Goal: Information Seeking & Learning: Compare options

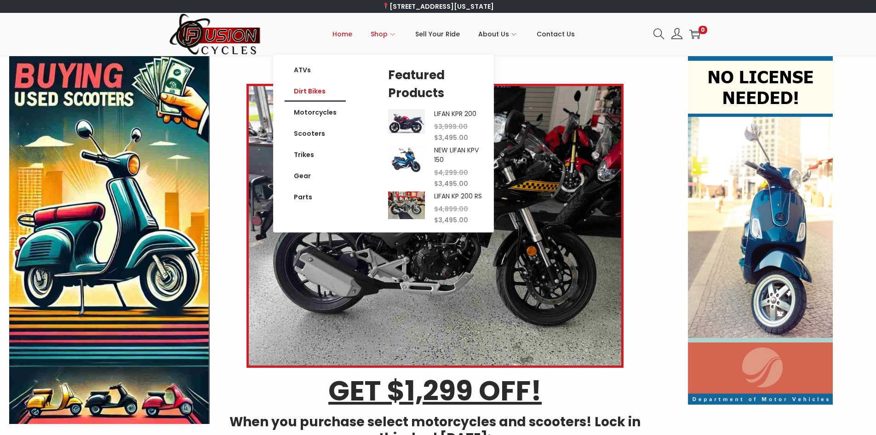
click at [311, 89] on link "Dirt Bikes" at bounding box center [315, 91] width 61 height 21
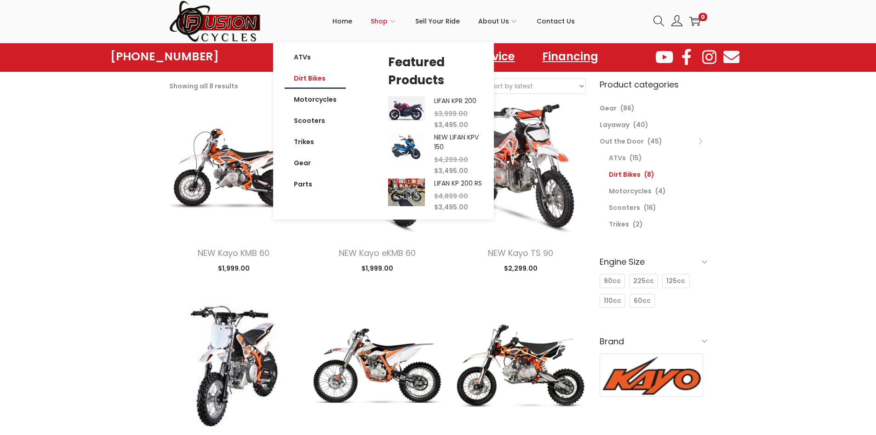
scroll to position [46, 0]
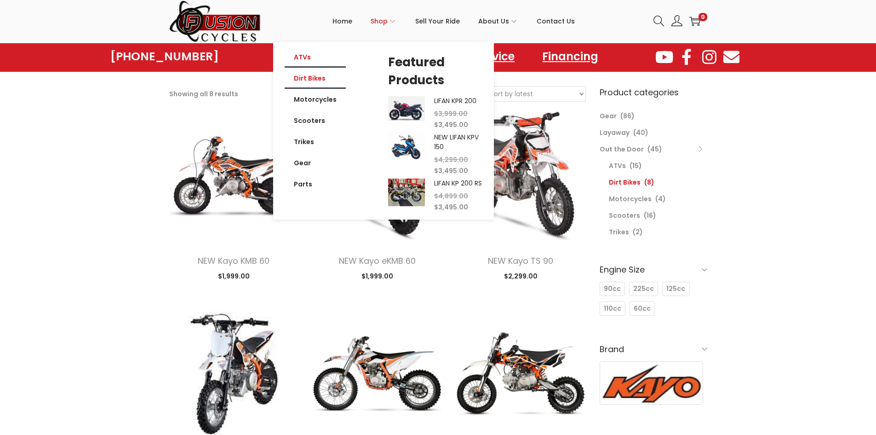
click at [311, 58] on link "ATVs" at bounding box center [315, 56] width 61 height 21
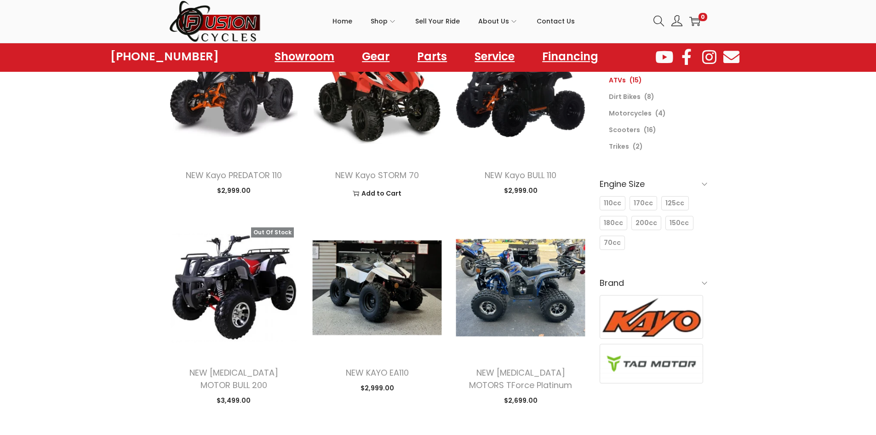
scroll to position [46, 0]
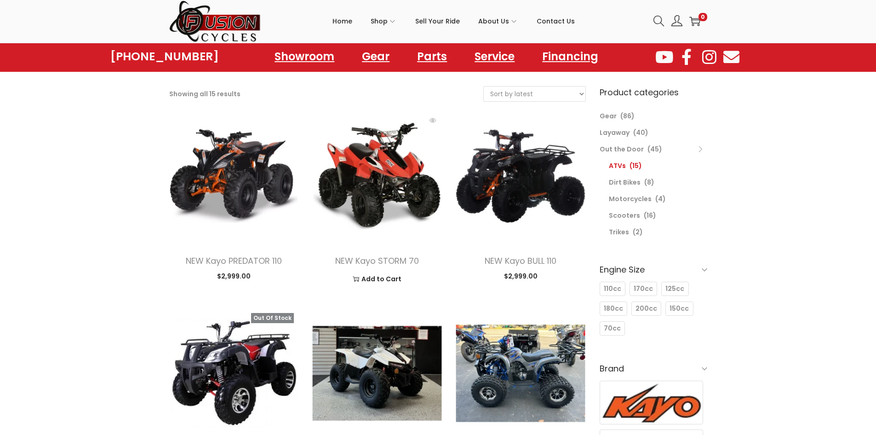
click at [380, 181] on img at bounding box center [377, 176] width 130 height 130
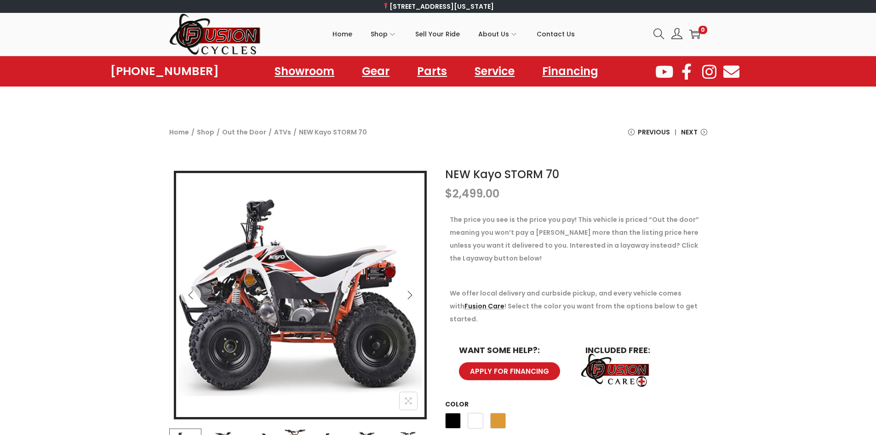
click at [409, 301] on button "Next" at bounding box center [410, 295] width 20 height 20
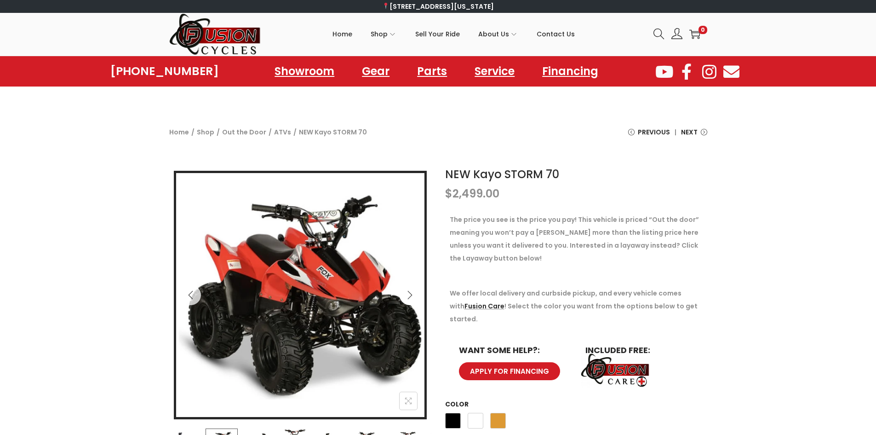
click at [409, 301] on button "Next" at bounding box center [410, 295] width 20 height 20
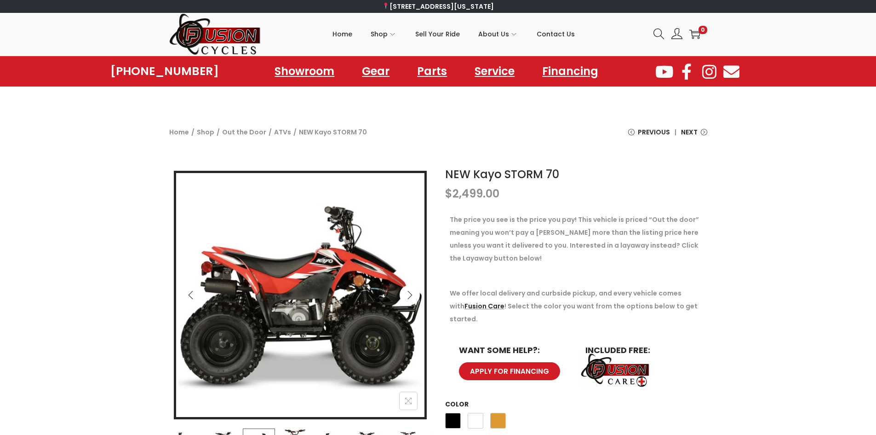
click at [409, 301] on button "Next" at bounding box center [410, 295] width 20 height 20
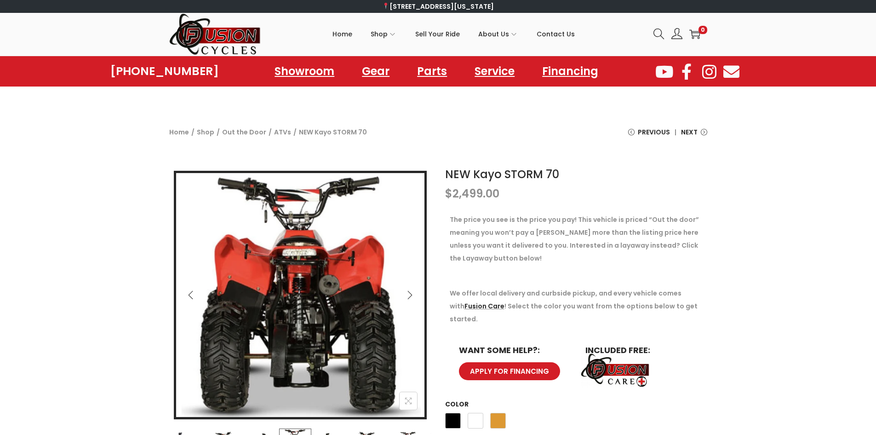
click at [409, 301] on button "Next" at bounding box center [410, 295] width 20 height 20
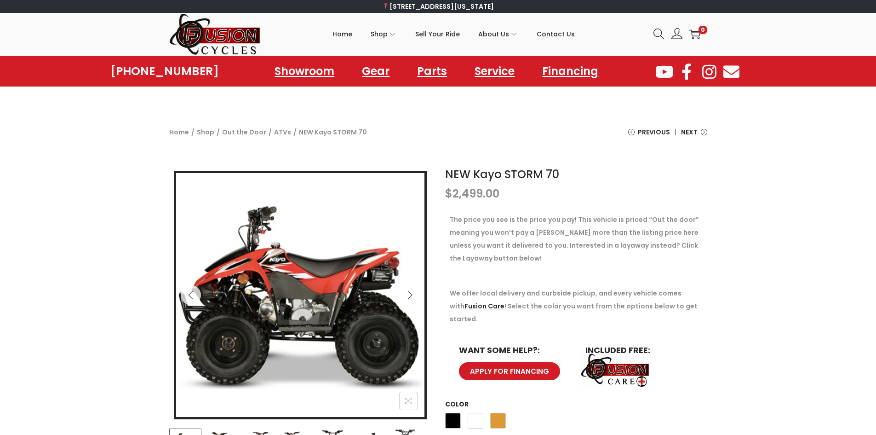
click at [409, 301] on button "Next" at bounding box center [410, 295] width 20 height 20
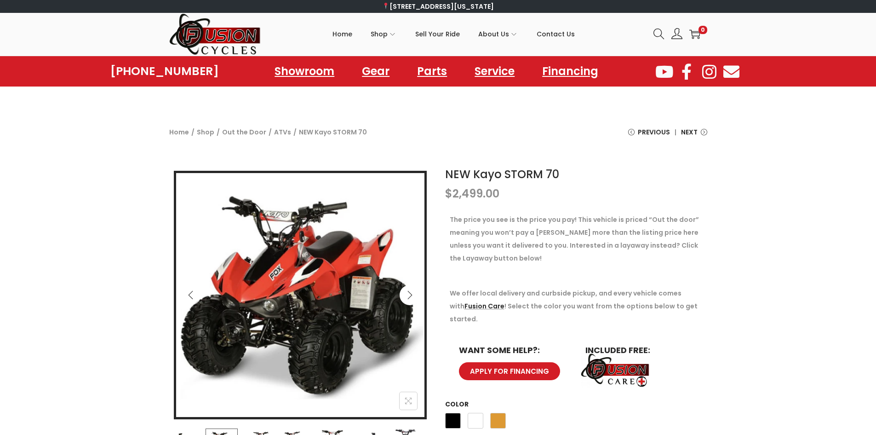
click at [409, 301] on button "Next" at bounding box center [410, 295] width 20 height 20
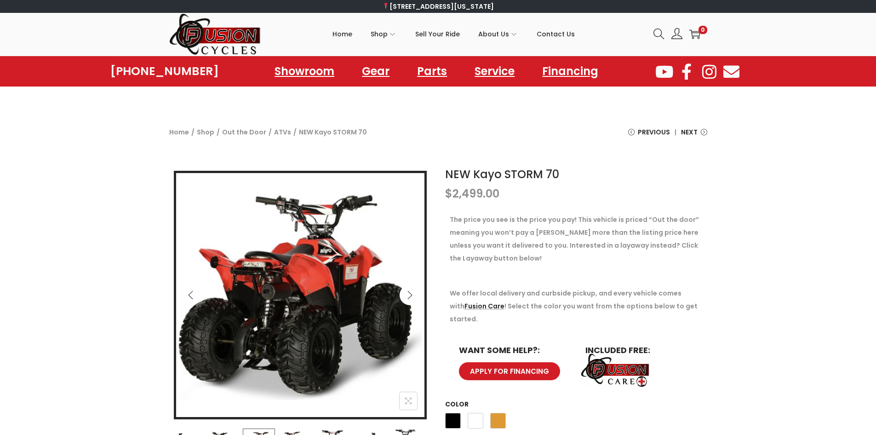
click at [409, 301] on button "Next" at bounding box center [410, 295] width 20 height 20
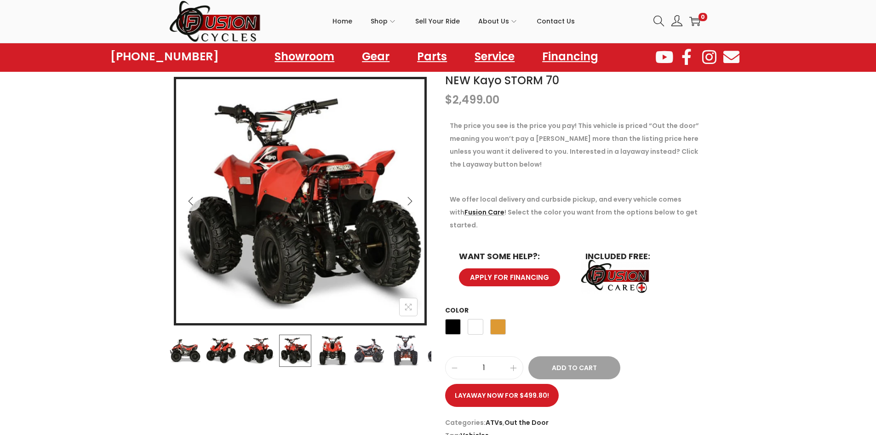
scroll to position [92, 0]
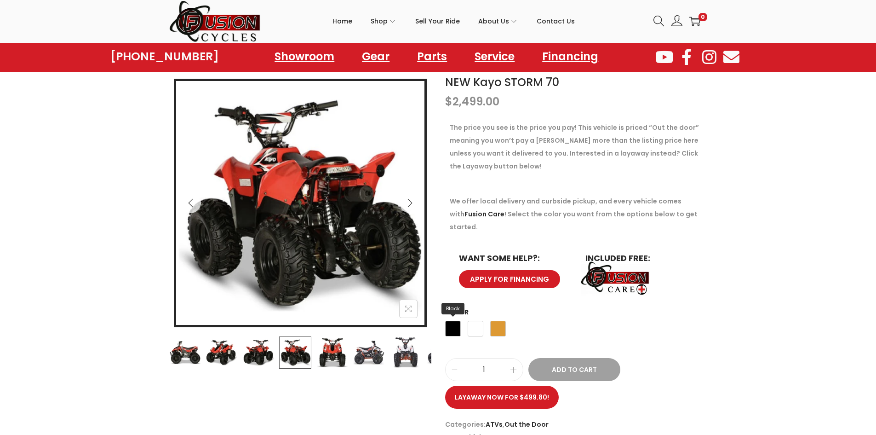
click at [458, 321] on span "Black" at bounding box center [453, 329] width 16 height 16
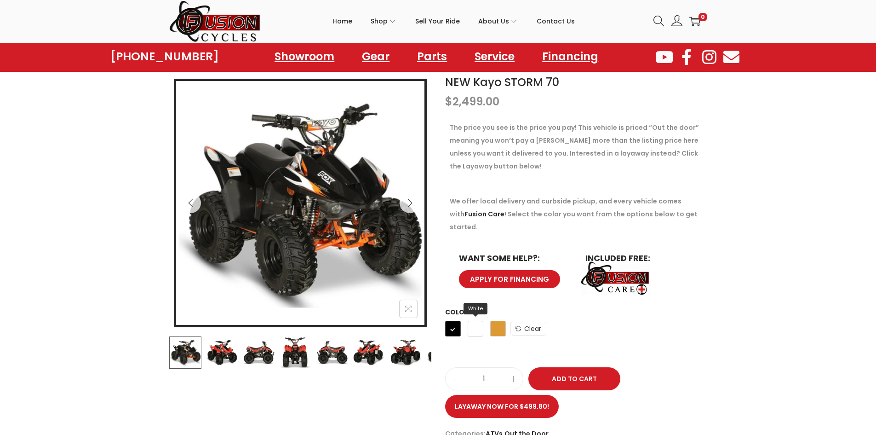
click at [479, 321] on span "White" at bounding box center [476, 329] width 16 height 16
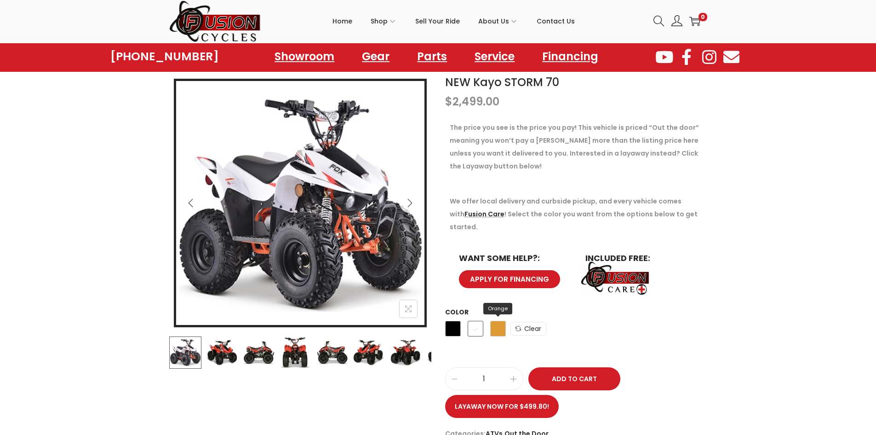
click at [493, 321] on span "Orange" at bounding box center [498, 329] width 16 height 16
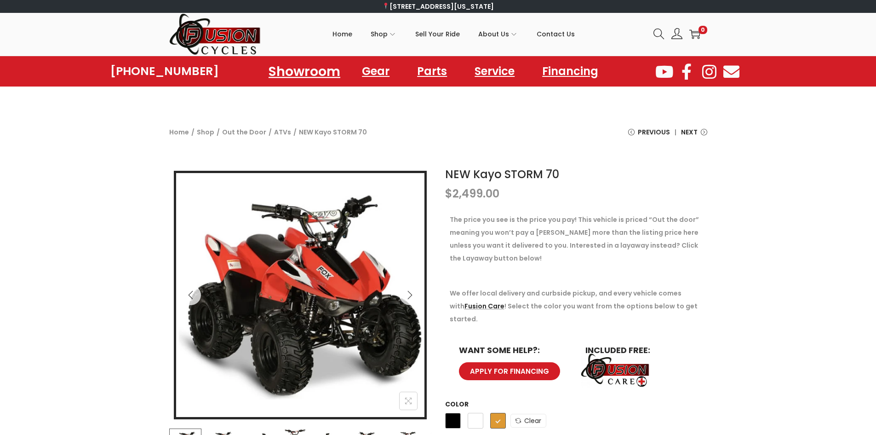
click at [311, 75] on link "Showroom" at bounding box center [305, 70] width 94 height 25
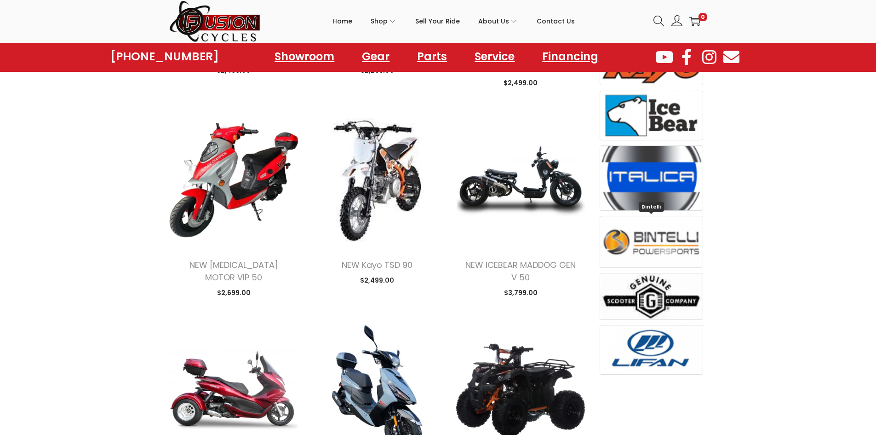
scroll to position [506, 0]
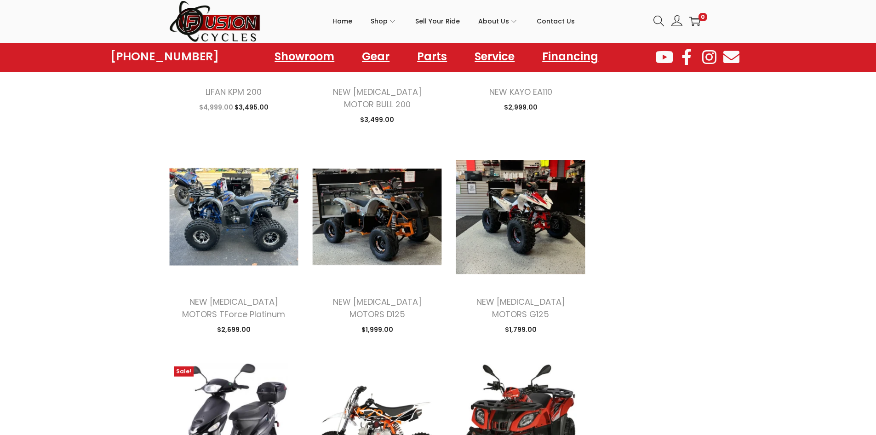
scroll to position [2254, 0]
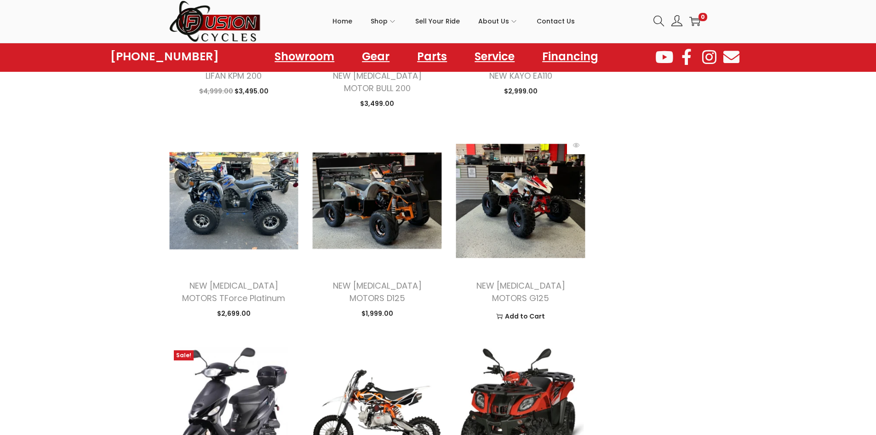
click at [531, 197] on img at bounding box center [521, 201] width 130 height 130
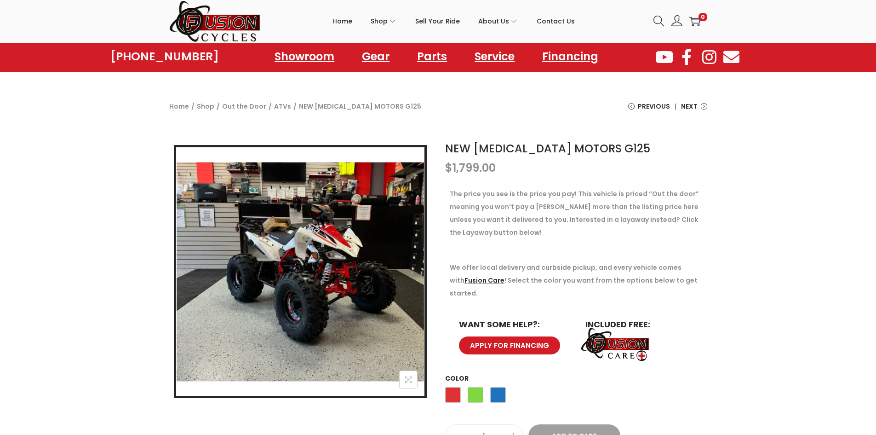
scroll to position [46, 0]
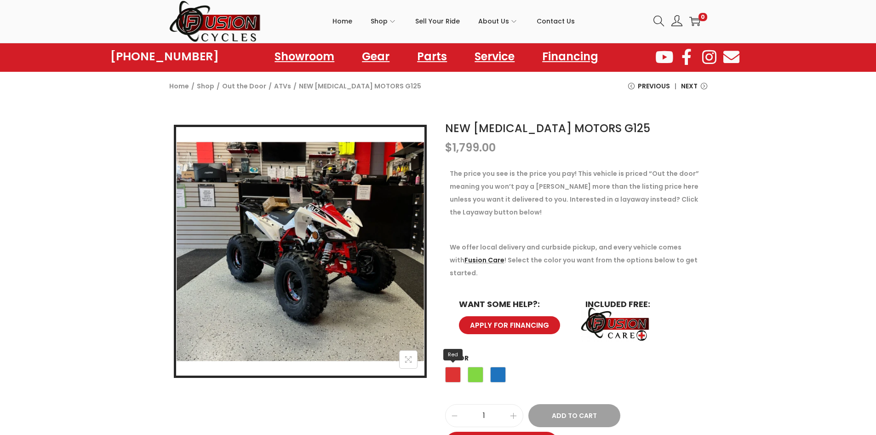
click at [458, 367] on span "Red" at bounding box center [453, 375] width 16 height 16
click at [478, 367] on span "Green" at bounding box center [476, 375] width 16 height 16
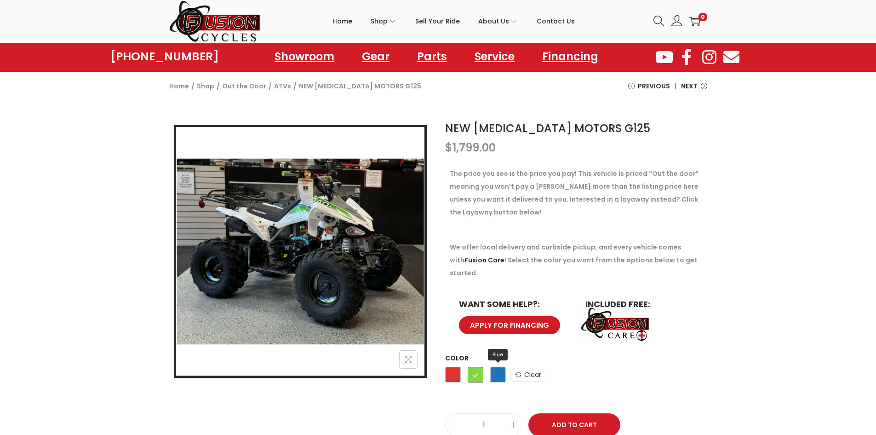
click at [497, 367] on span "Blue" at bounding box center [498, 375] width 16 height 16
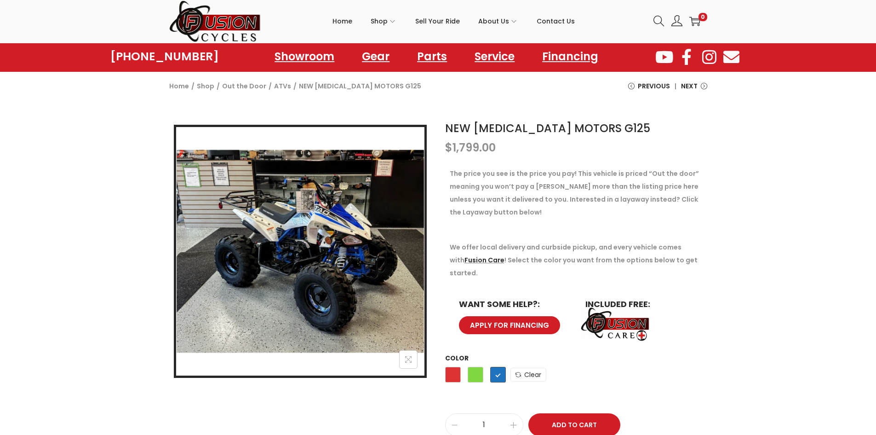
click at [486, 366] on div "Red Green Blue" at bounding box center [475, 376] width 61 height 25
click at [481, 367] on span "Green" at bounding box center [476, 375] width 16 height 16
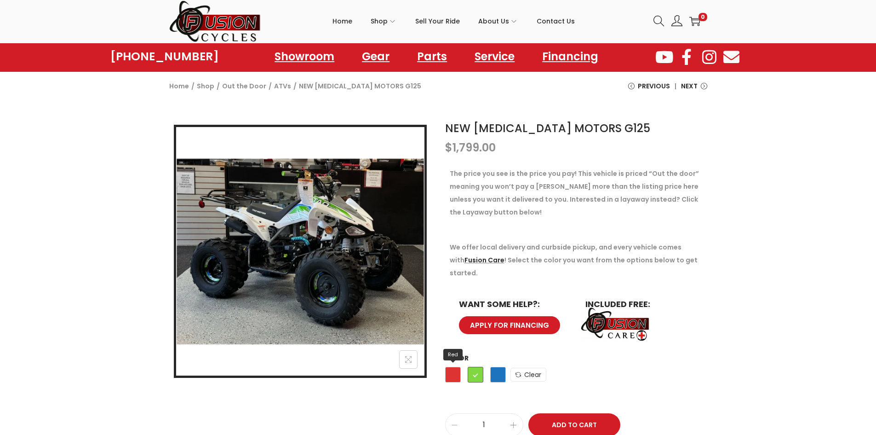
click at [457, 367] on span "Red" at bounding box center [453, 375] width 16 height 16
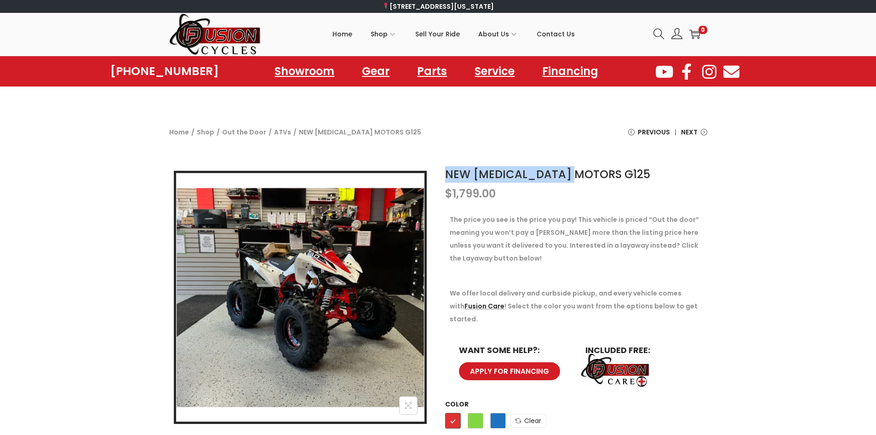
drag, startPoint x: 485, startPoint y: 173, endPoint x: 594, endPoint y: 179, distance: 109.2
click at [594, 179] on h1 "NEW TAO MOTORS G125" at bounding box center [576, 174] width 262 height 17
drag, startPoint x: 566, startPoint y: 182, endPoint x: 520, endPoint y: 192, distance: 47.7
click at [553, 197] on p "$ 1,799.00" at bounding box center [576, 193] width 262 height 13
drag, startPoint x: 472, startPoint y: 172, endPoint x: 571, endPoint y: 178, distance: 98.7
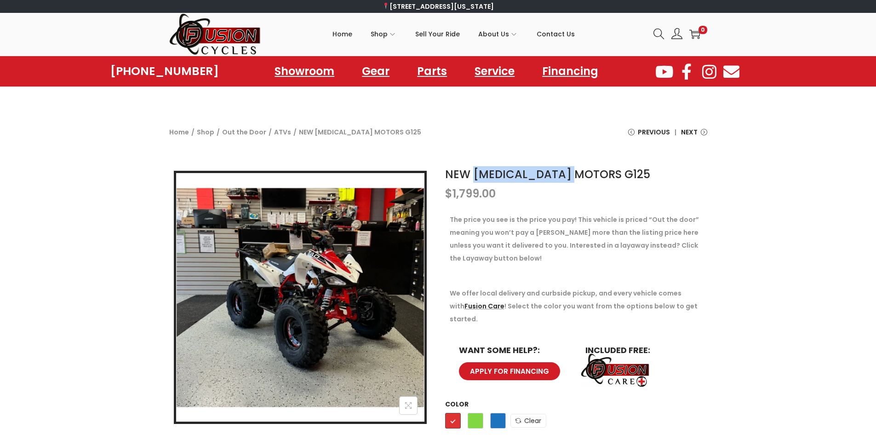
click at [571, 178] on h1 "NEW TAO MOTORS G125" at bounding box center [576, 174] width 262 height 17
copy link "TAO MOTORS G125"
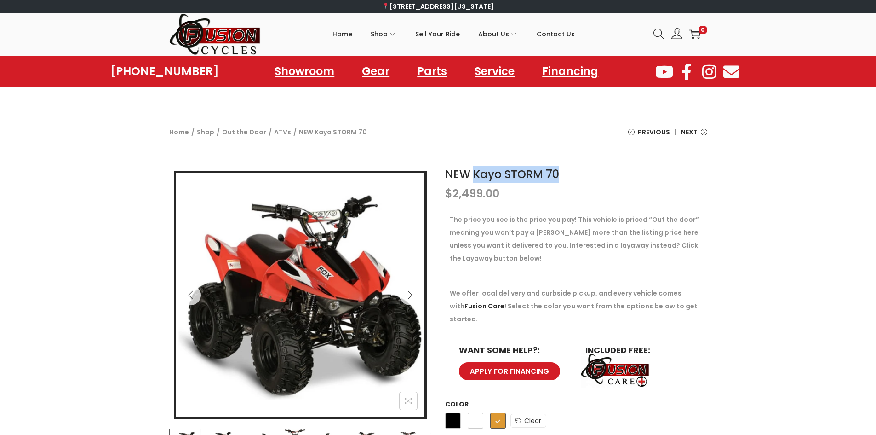
drag, startPoint x: 477, startPoint y: 174, endPoint x: 557, endPoint y: 176, distance: 80.1
click at [557, 176] on h1 "NEW Kayo STORM 70" at bounding box center [576, 174] width 262 height 17
copy link "Kayo STORM 70"
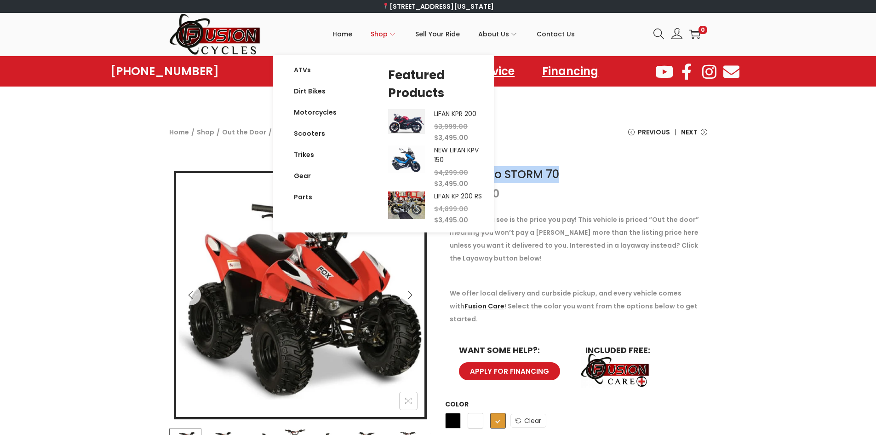
click at [385, 39] on span "Shop" at bounding box center [379, 34] width 17 height 23
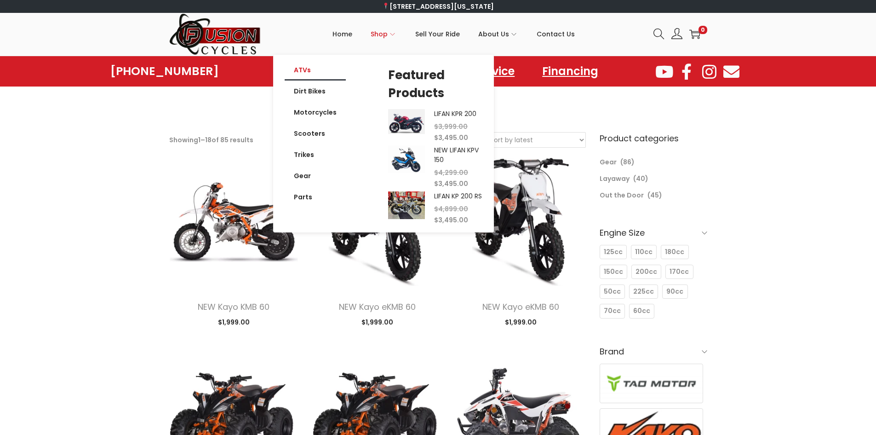
click at [314, 71] on link "ATVs" at bounding box center [315, 69] width 61 height 21
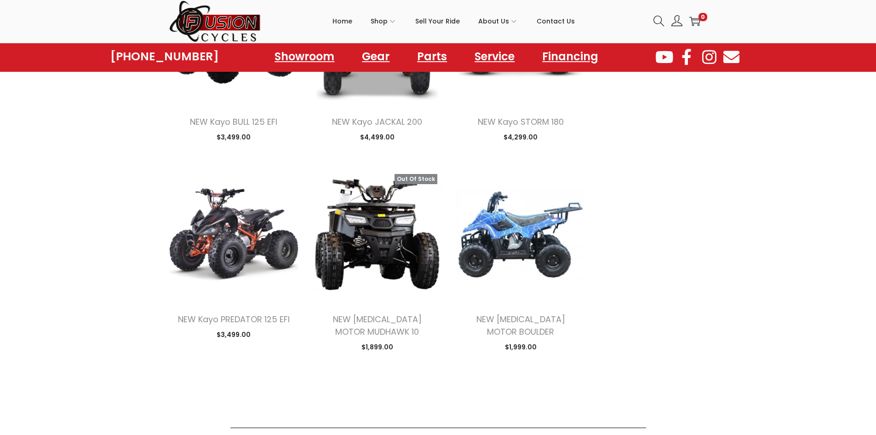
scroll to position [828, 0]
